Goal: Transaction & Acquisition: Purchase product/service

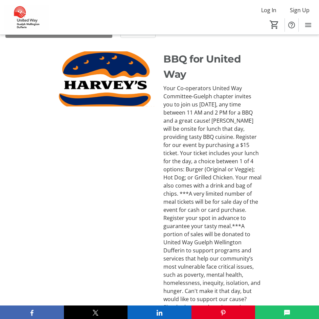
scroll to position [236, 0]
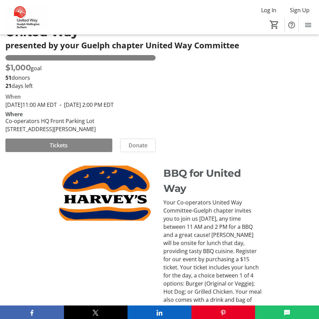
click at [87, 153] on span at bounding box center [58, 145] width 107 height 16
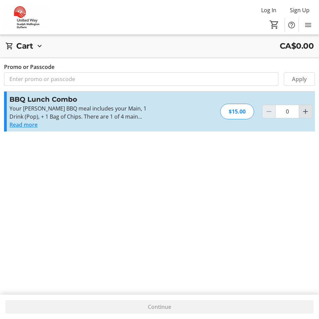
click at [310, 114] on span "Increment by one" at bounding box center [305, 111] width 13 height 13
type input "1"
drag, startPoint x: 237, startPoint y: 163, endPoint x: 232, endPoint y: 127, distance: 36.5
click at [236, 159] on div "Cart CA$0.00 1x BBQ Lunch Combo $15.00 1 Remove Promo or Passcode Apply Subtota…" at bounding box center [159, 159] width 319 height 319
click at [233, 113] on div "$15.00" at bounding box center [237, 112] width 34 height 16
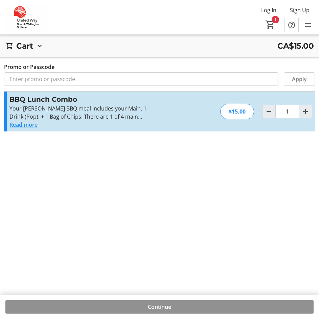
click at [182, 307] on span at bounding box center [159, 307] width 308 height 16
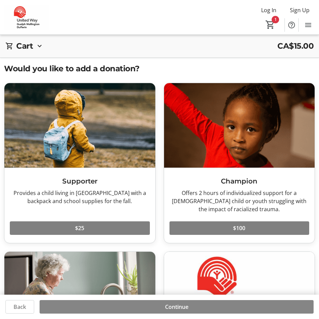
click at [143, 307] on span at bounding box center [177, 307] width 274 height 16
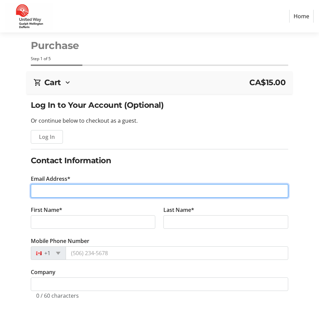
click at [86, 191] on input "Email Address*" at bounding box center [159, 191] width 257 height 14
type input "[EMAIL_ADDRESS][DOMAIN_NAME]"
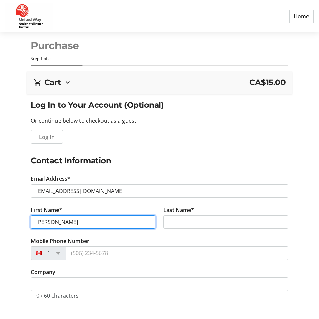
type input "[PERSON_NAME]"
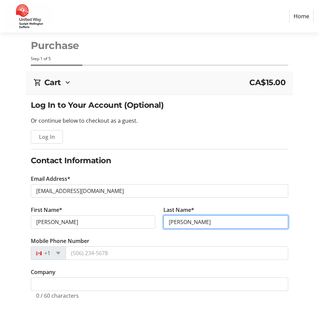
type input "[PERSON_NAME]"
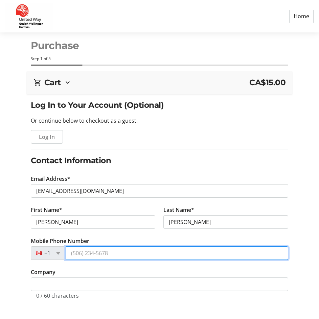
click at [102, 254] on input "Mobile Phone Number" at bounding box center [177, 253] width 223 height 14
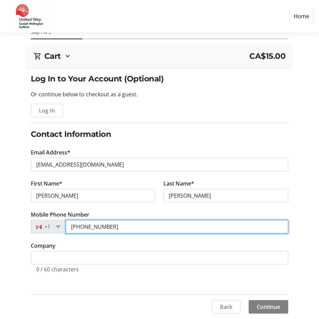
type input "[PHONE_NUMBER]"
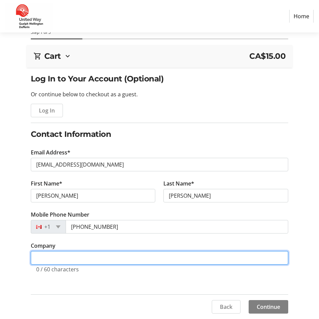
click at [172, 256] on input "Company" at bounding box center [159, 258] width 257 height 14
